Goal: Contribute content: Add original content to the website for others to see

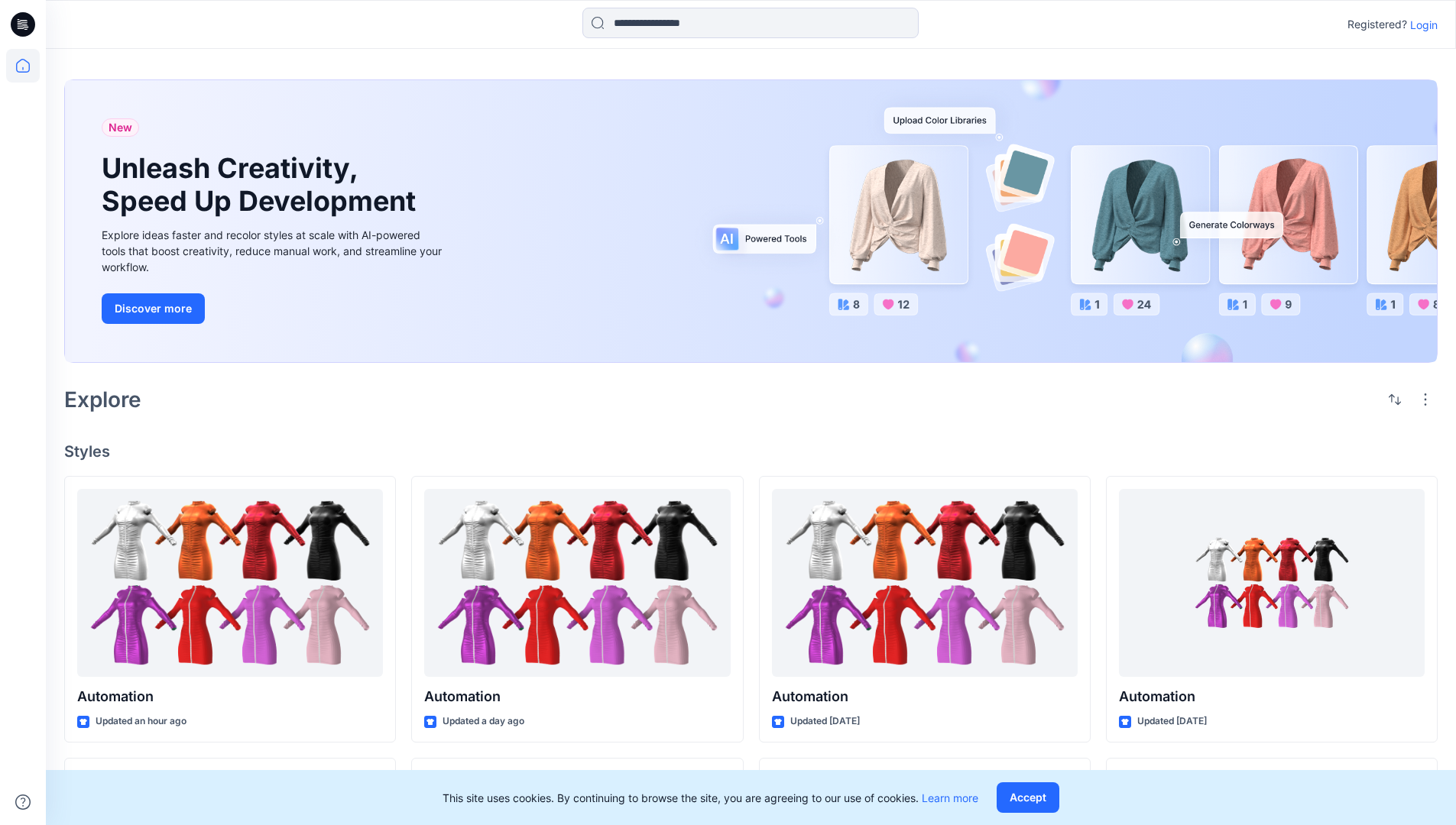
click at [1421, 25] on p "Login" at bounding box center [1423, 25] width 28 height 16
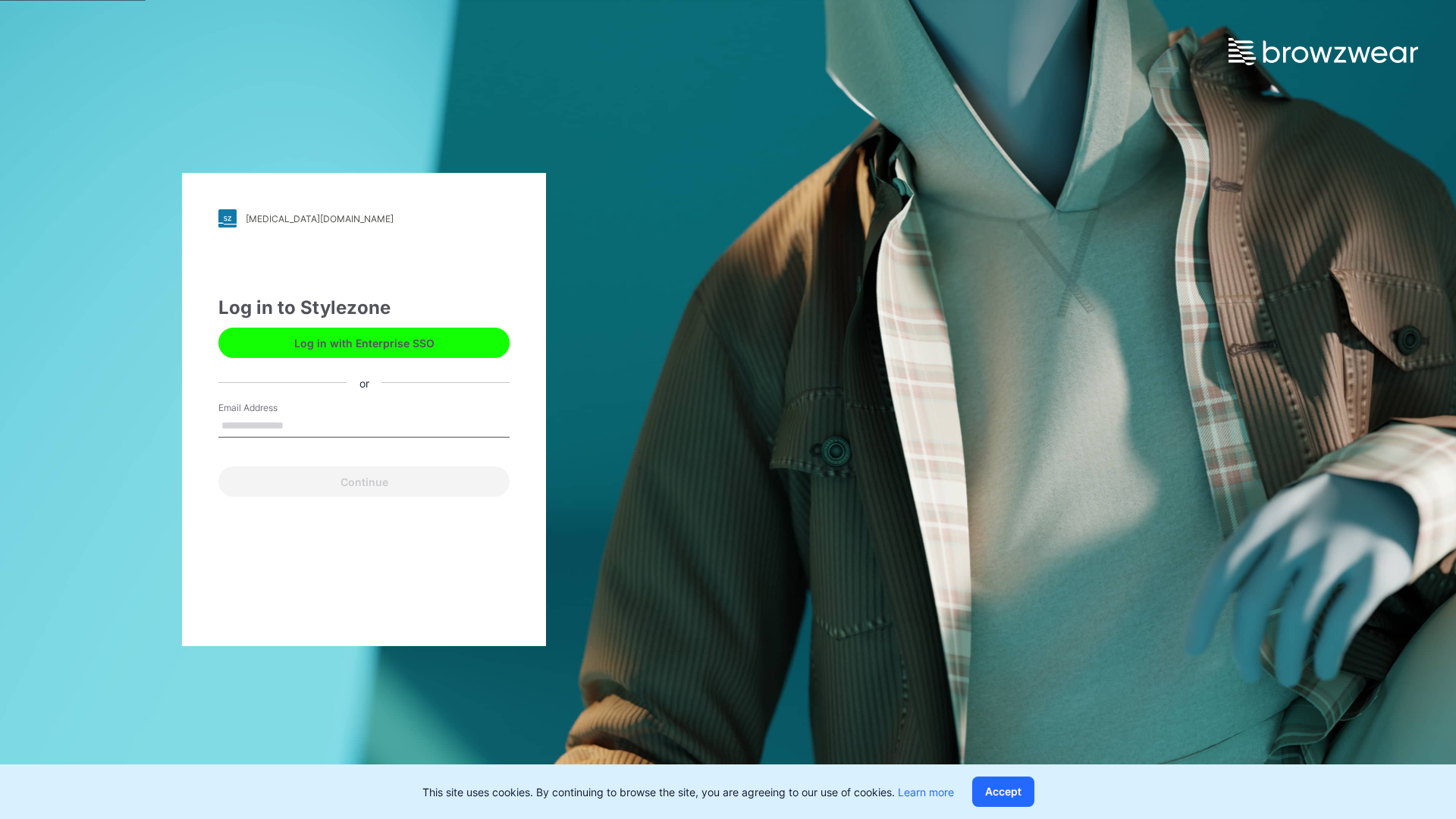
click at [299, 425] on input "Email Address" at bounding box center [364, 427] width 292 height 23
type input "**********"
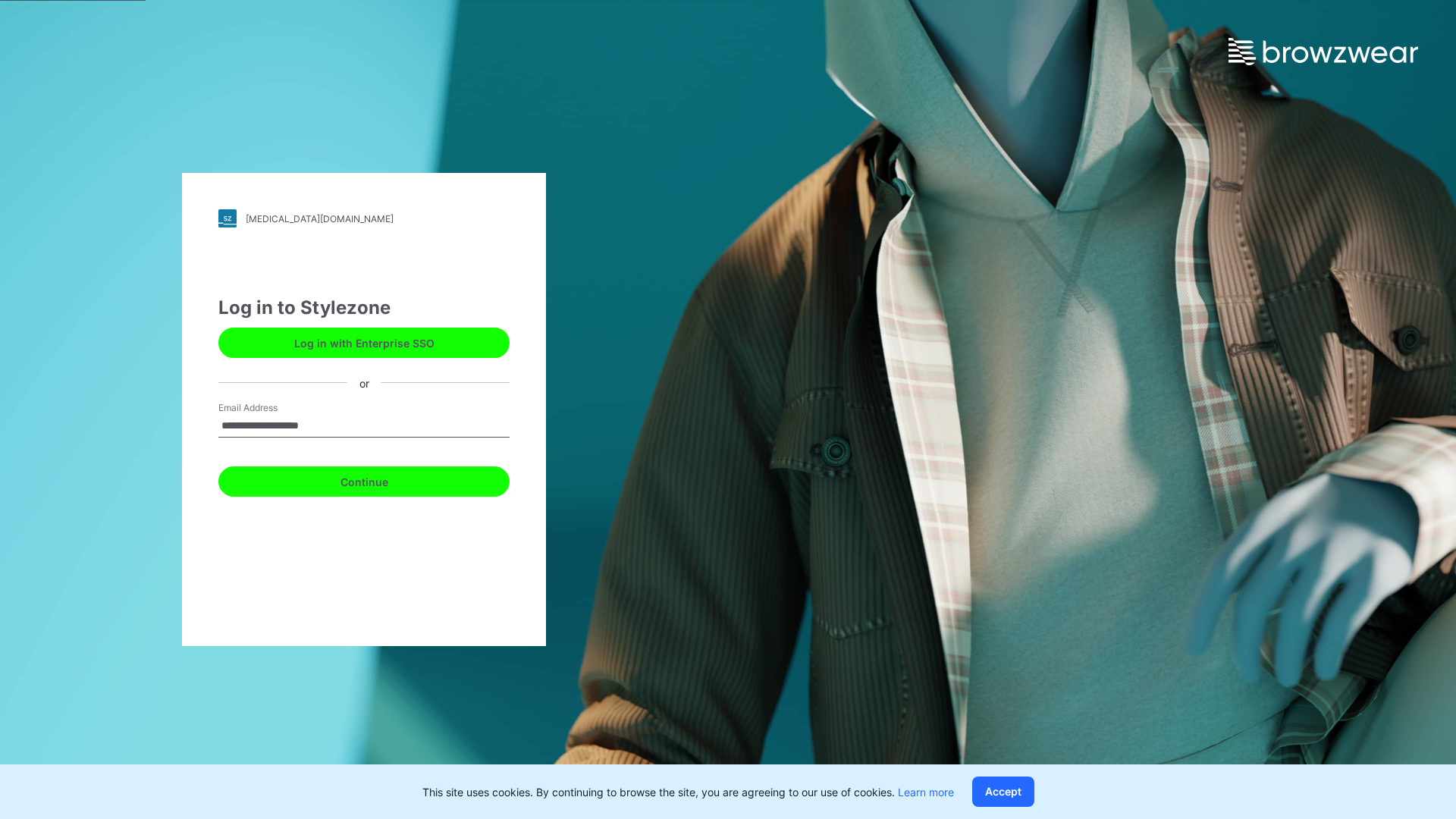
click at [381, 480] on button "Continue" at bounding box center [364, 482] width 292 height 30
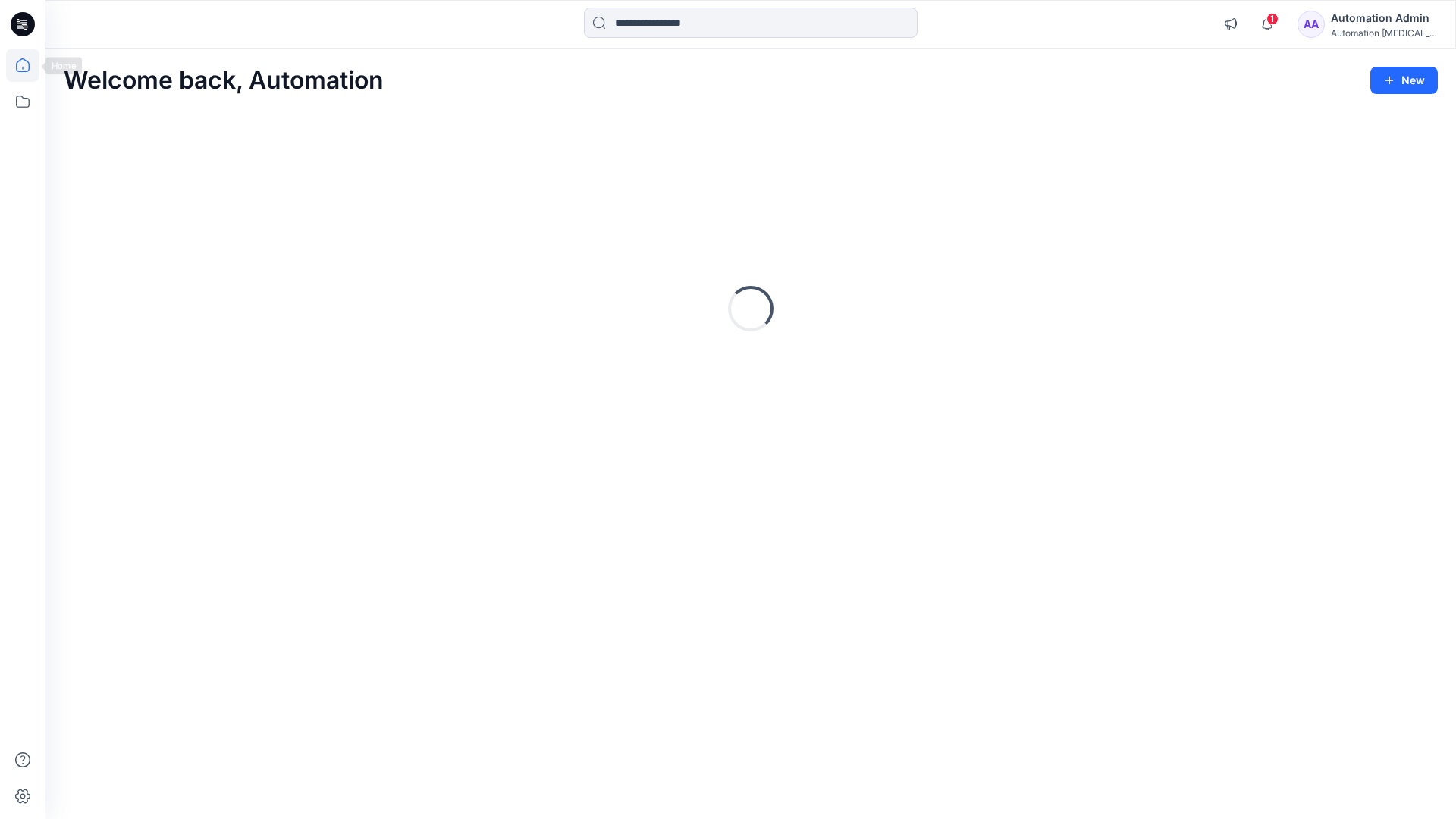
click at [28, 66] on icon at bounding box center [23, 65] width 13 height 13
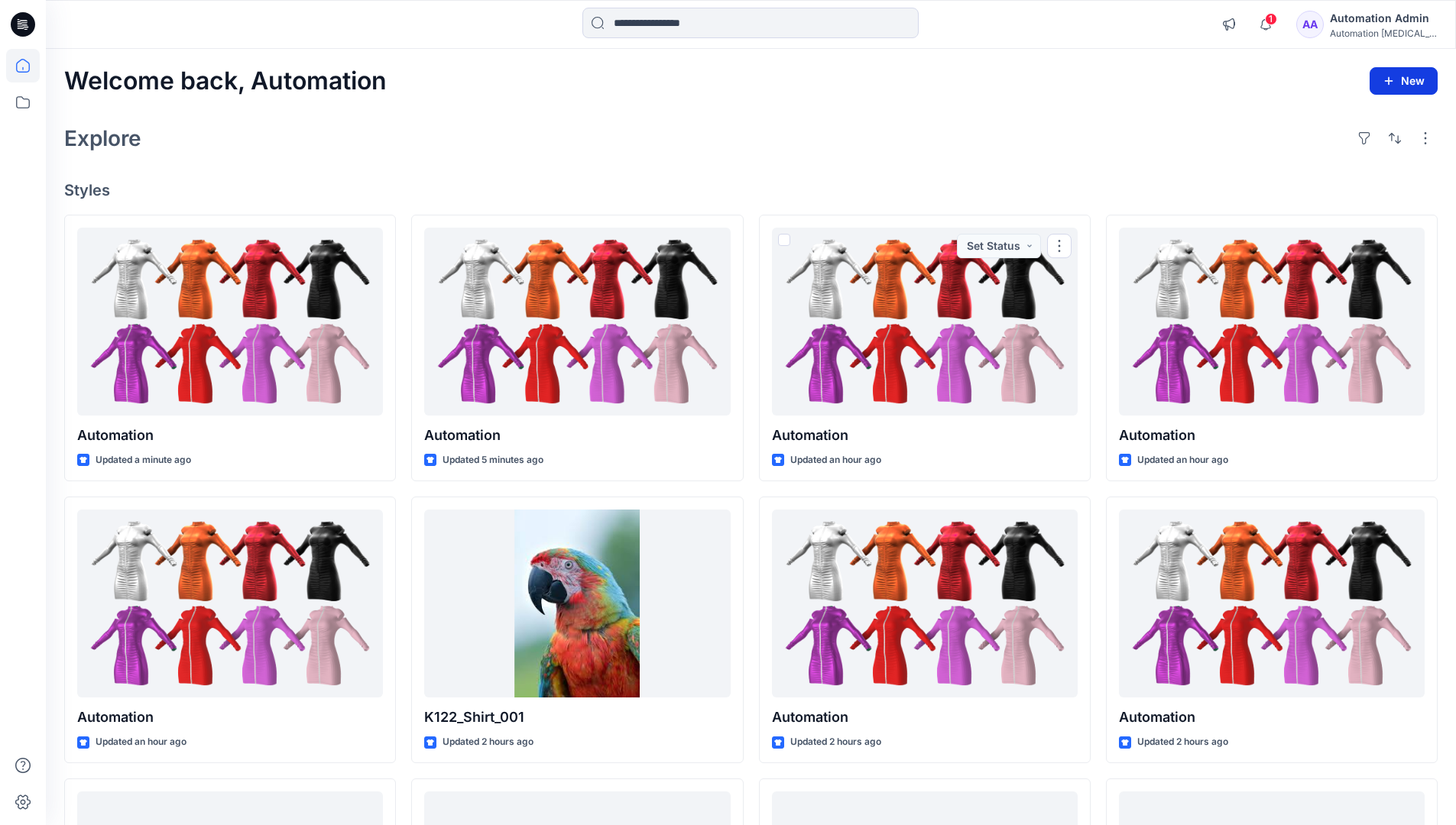
click at [1391, 73] on button "New" at bounding box center [1403, 80] width 68 height 28
click at [1355, 119] on p "New Style" at bounding box center [1356, 119] width 52 height 18
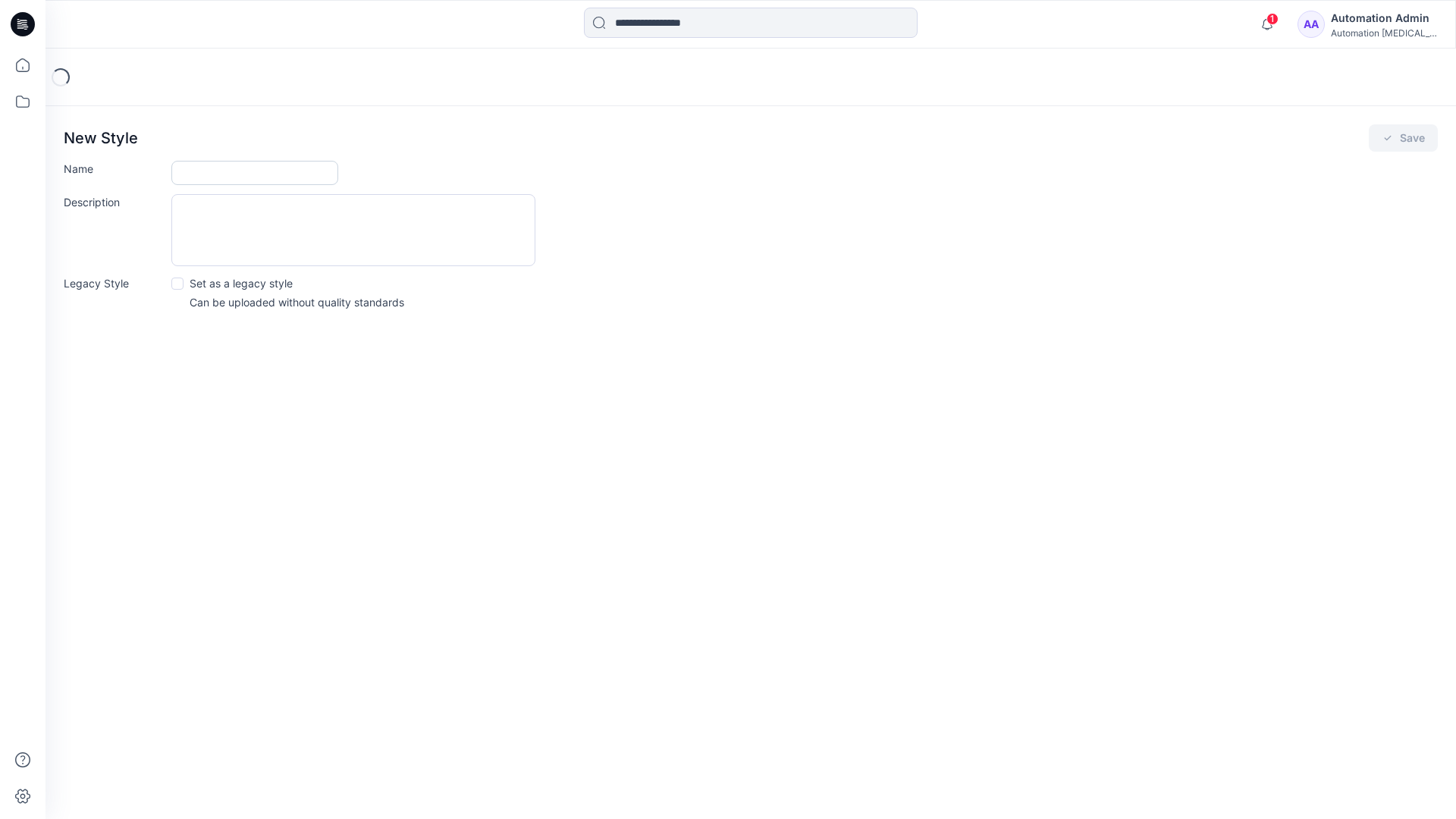
click at [213, 176] on input "Name" at bounding box center [255, 173] width 167 height 25
type input "**********"
click at [1396, 142] on button "Save" at bounding box center [1403, 138] width 69 height 28
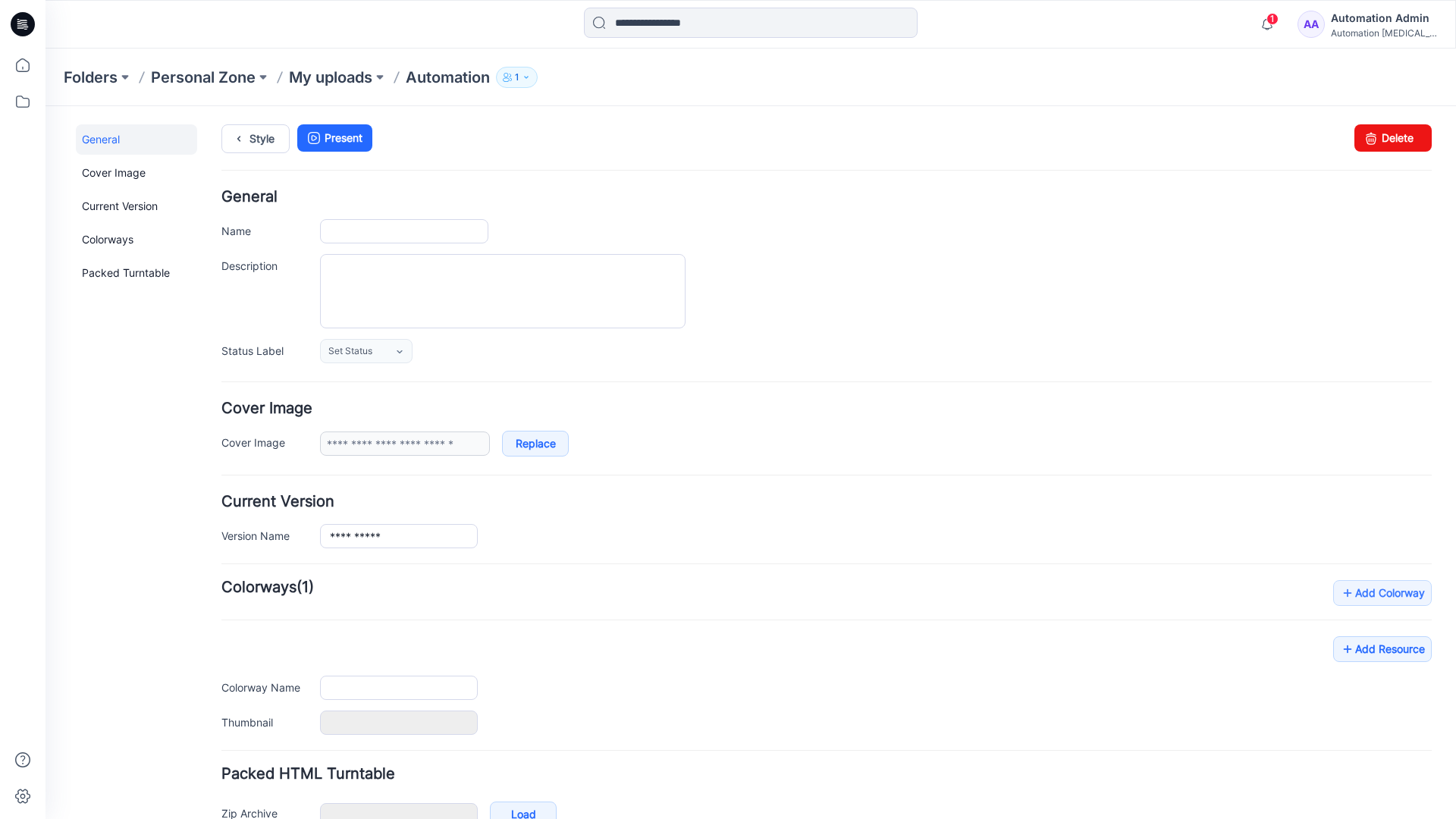
type input "**********"
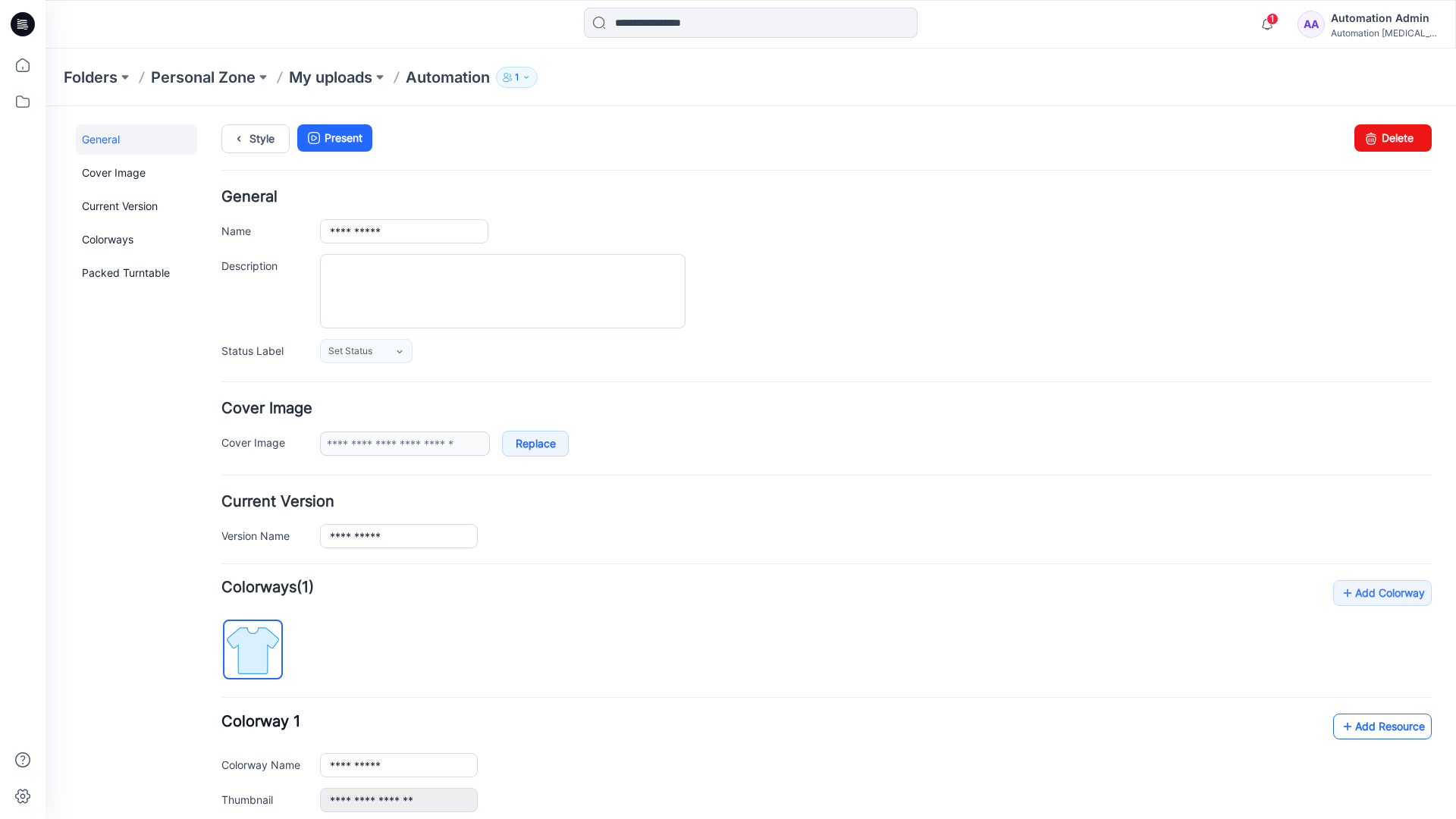
click at [1371, 725] on link "Add Resource" at bounding box center [1383, 726] width 99 height 26
click at [257, 137] on link "Style" at bounding box center [255, 139] width 68 height 29
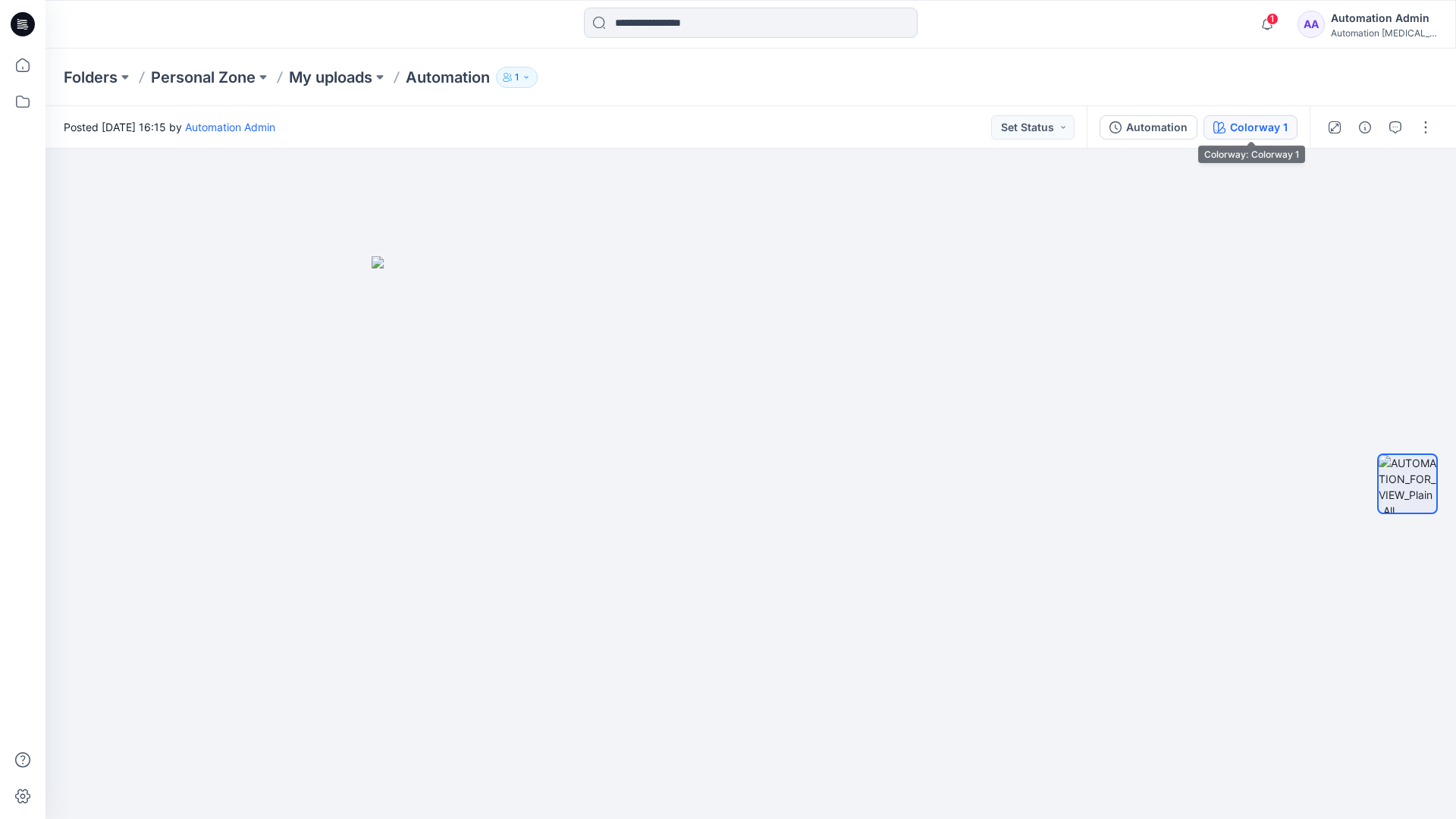
click at [1229, 130] on button "Colorway 1" at bounding box center [1250, 127] width 94 height 25
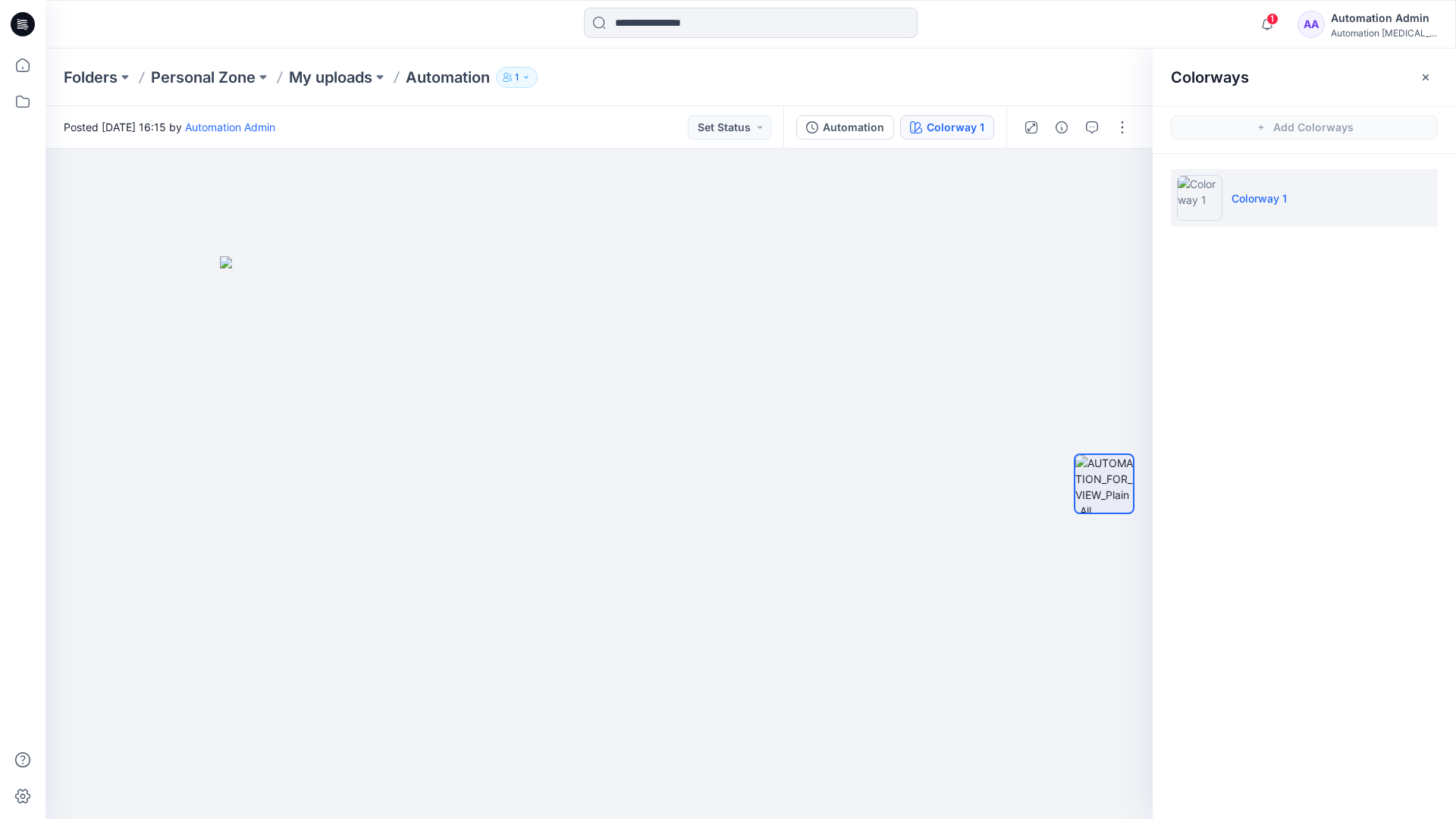
click at [1306, 201] on li "Colorway 1" at bounding box center [1304, 198] width 267 height 58
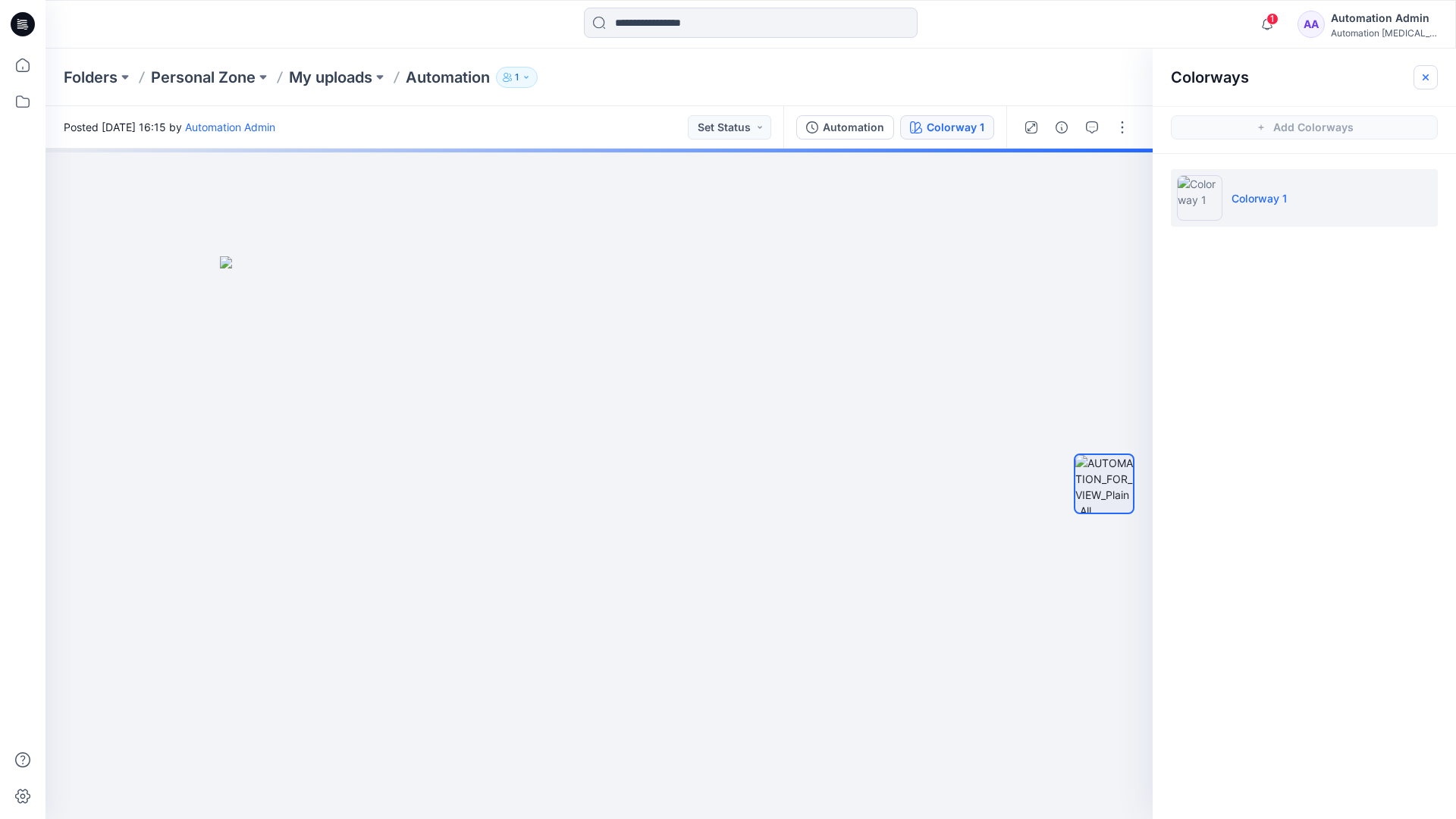
click at [1433, 74] on button "button" at bounding box center [1427, 78] width 25 height 25
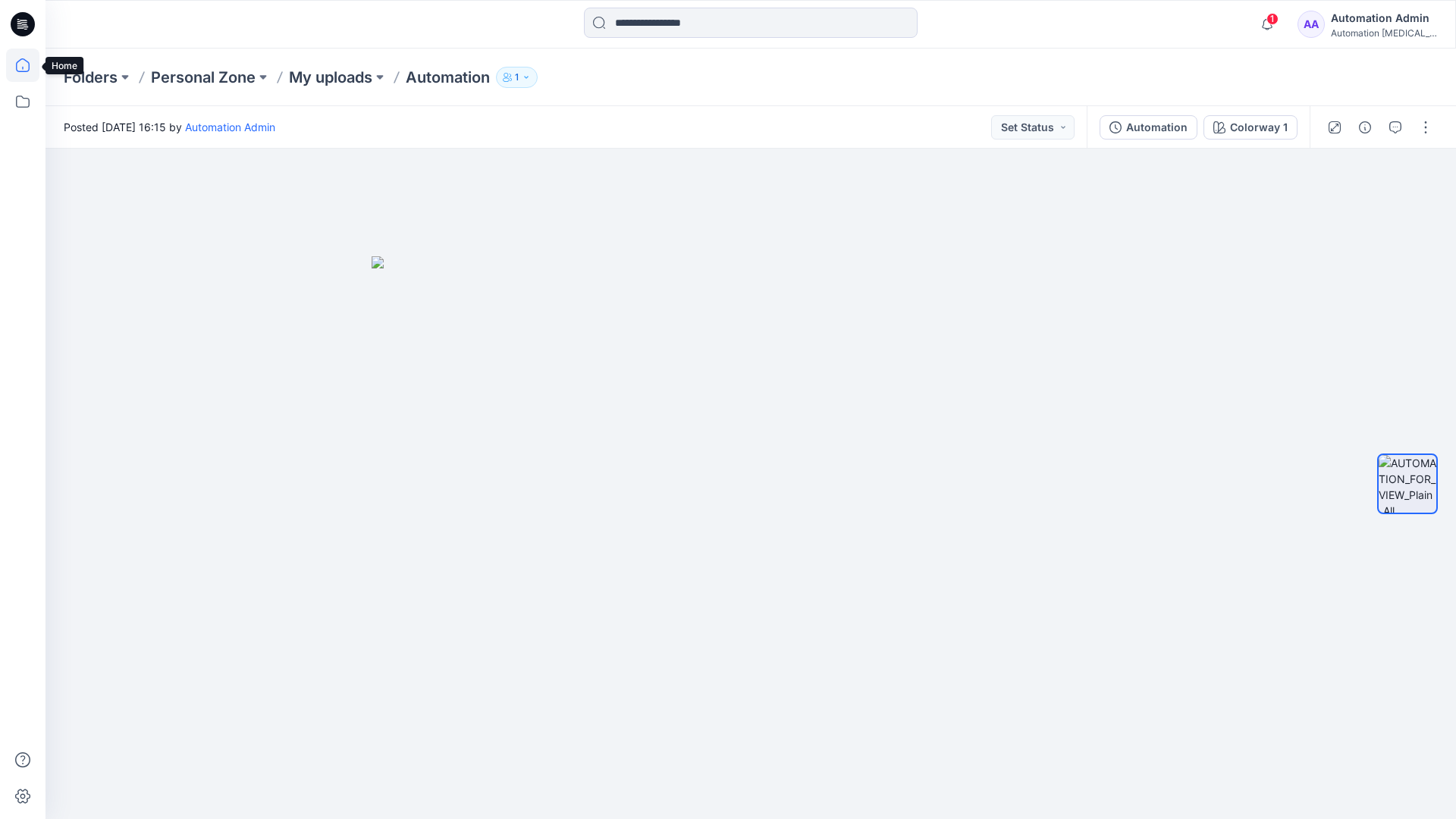
click at [26, 66] on icon at bounding box center [22, 65] width 33 height 33
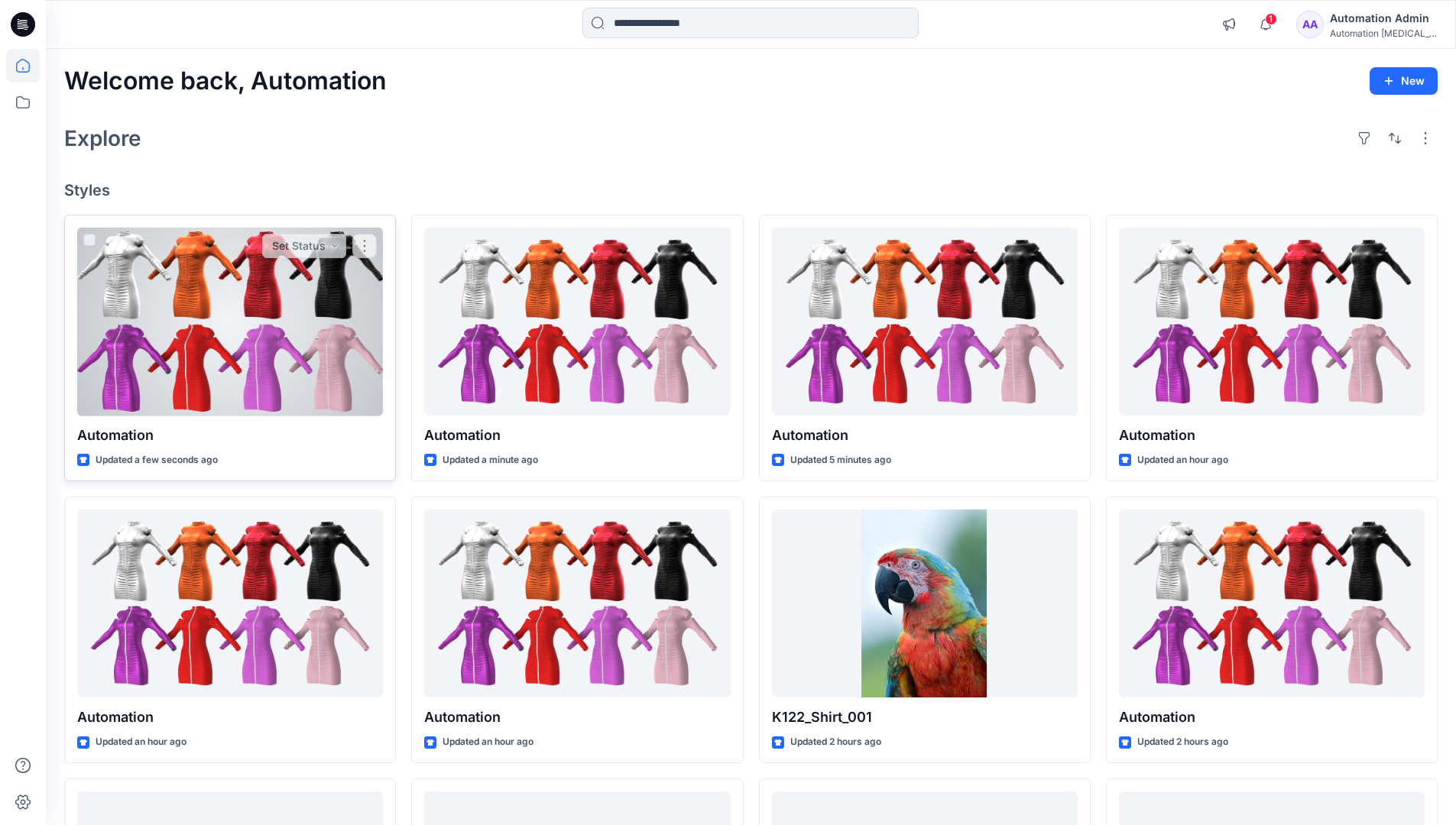
click at [275, 323] on div at bounding box center [230, 322] width 305 height 189
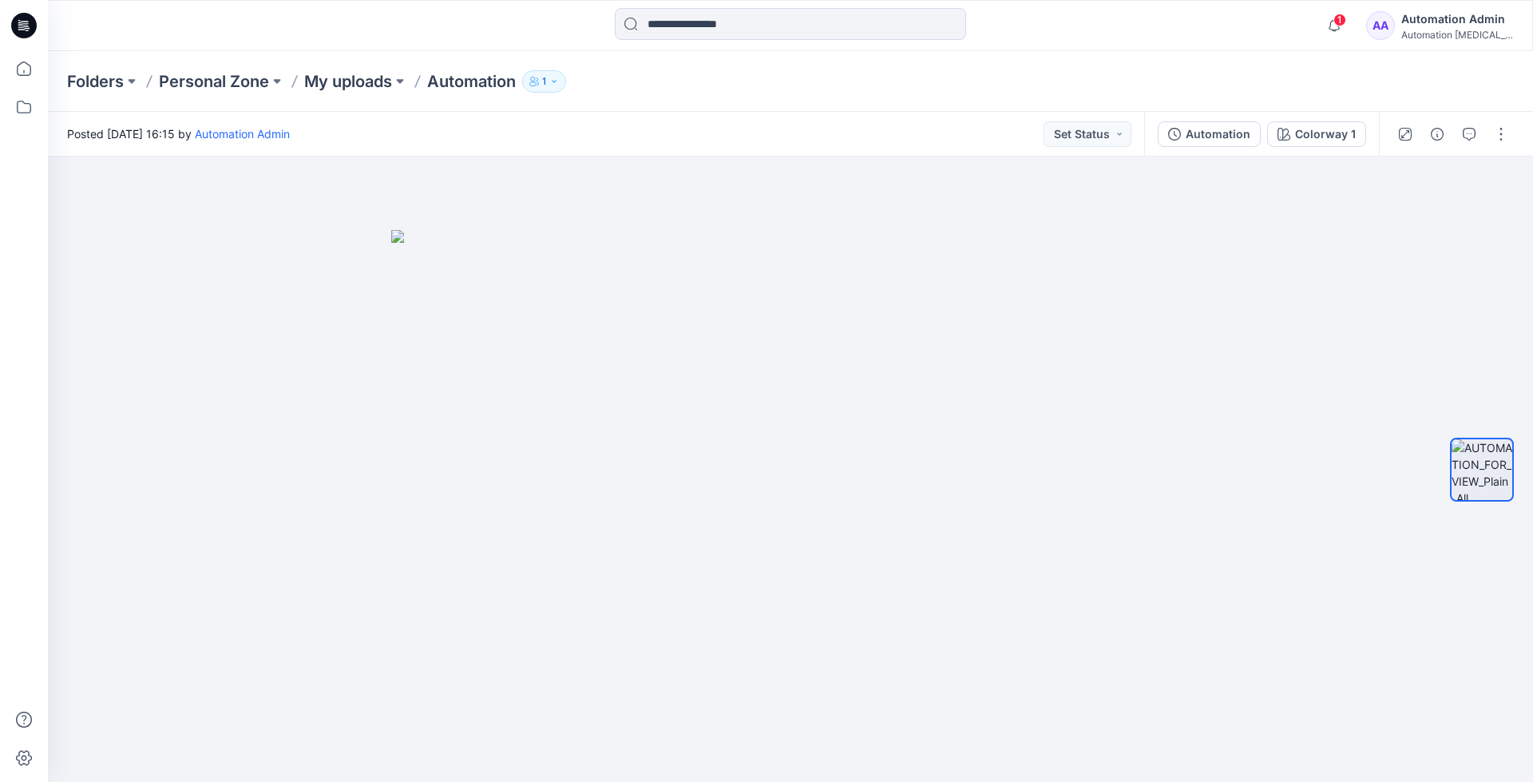
click at [1254, 64] on div "Folders Personal Zone My uploads Automation 1" at bounding box center [790, 81] width 1485 height 61
click at [1456, 20] on div "Automation Admin" at bounding box center [1458, 19] width 112 height 19
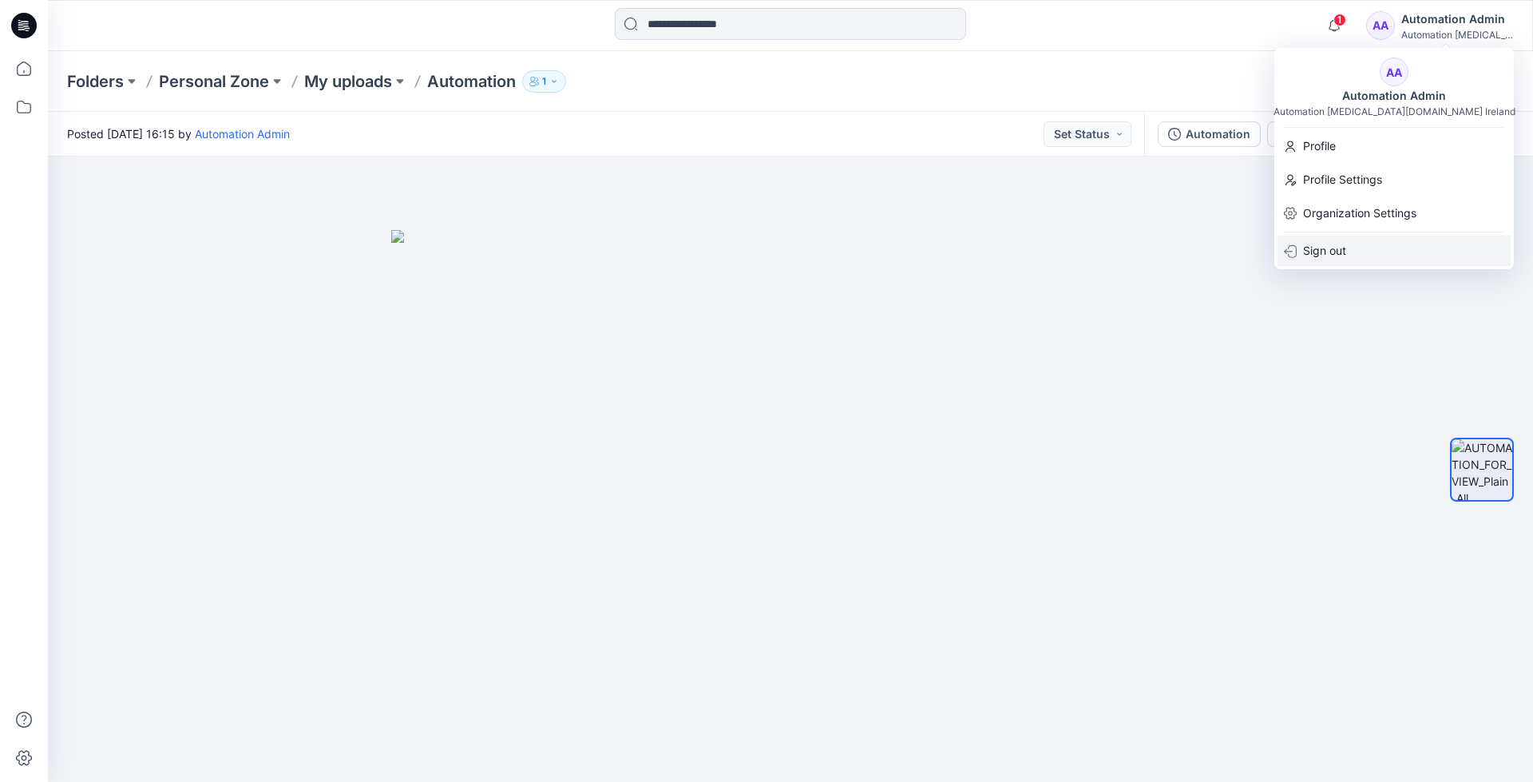
click at [1358, 248] on div "Sign out" at bounding box center [1394, 251] width 233 height 30
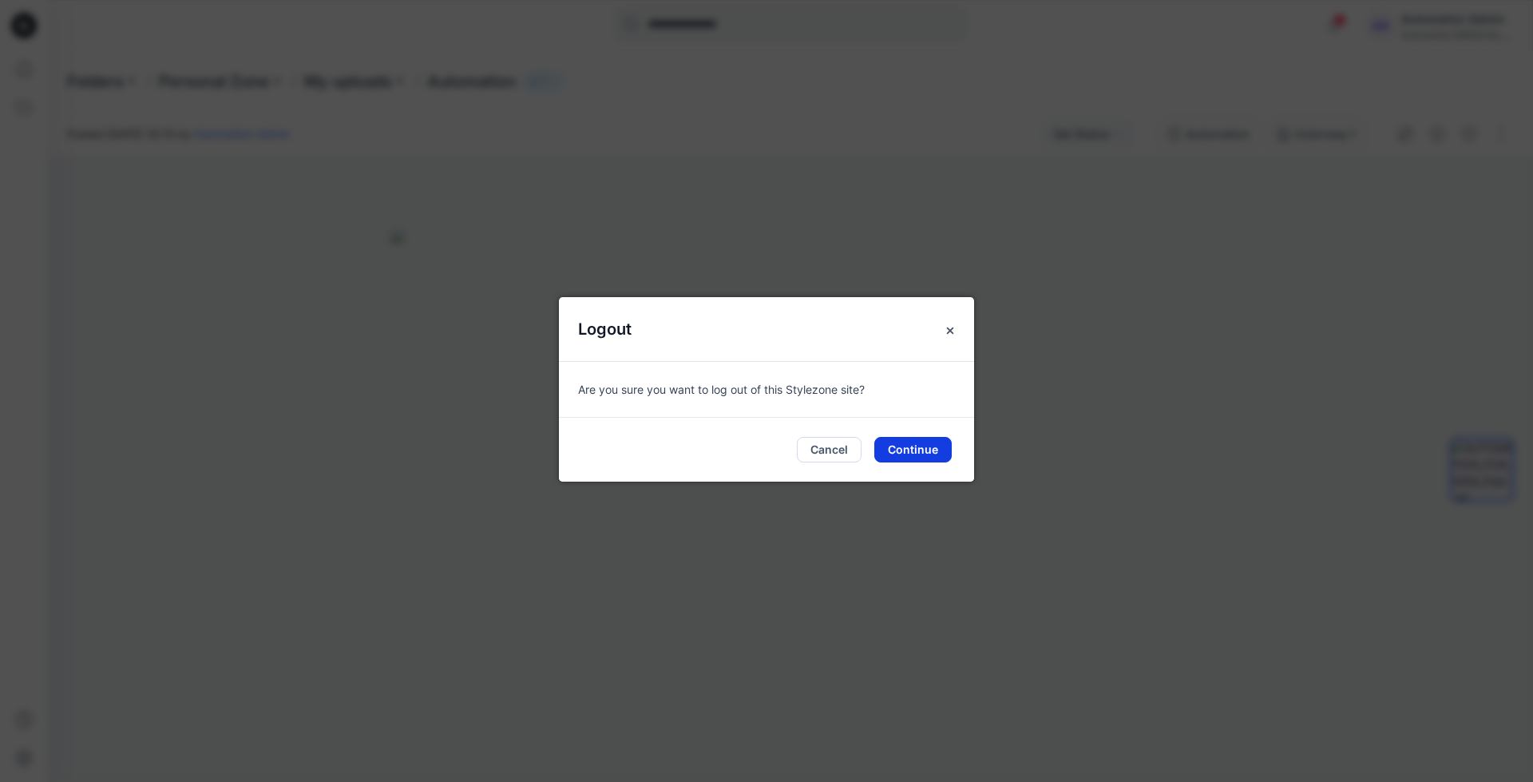
click at [918, 446] on button "Continue" at bounding box center [912, 450] width 77 height 26
